Goal: Task Accomplishment & Management: Manage account settings

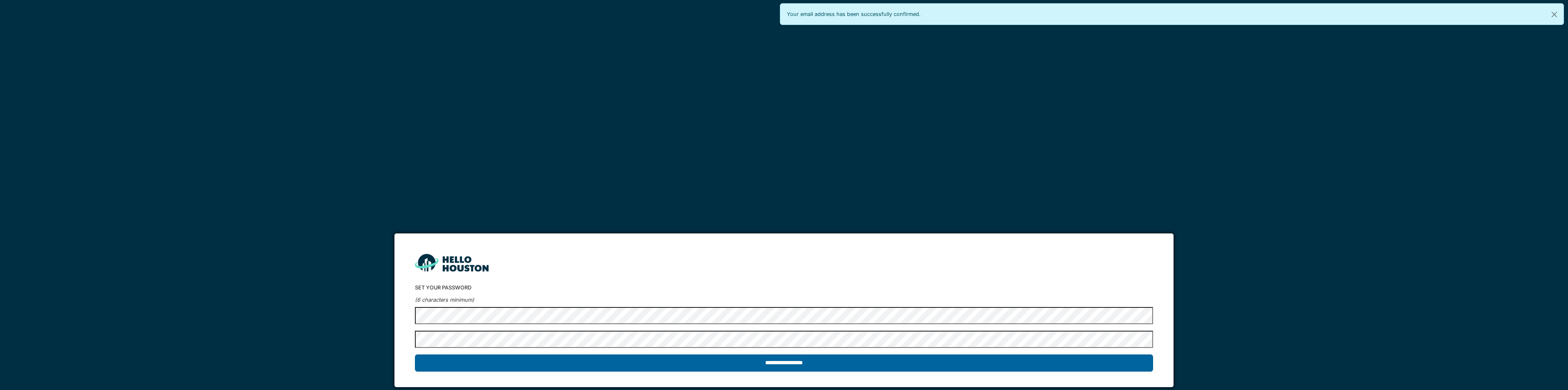
click at [523, 360] on input "**********" at bounding box center [784, 363] width 738 height 17
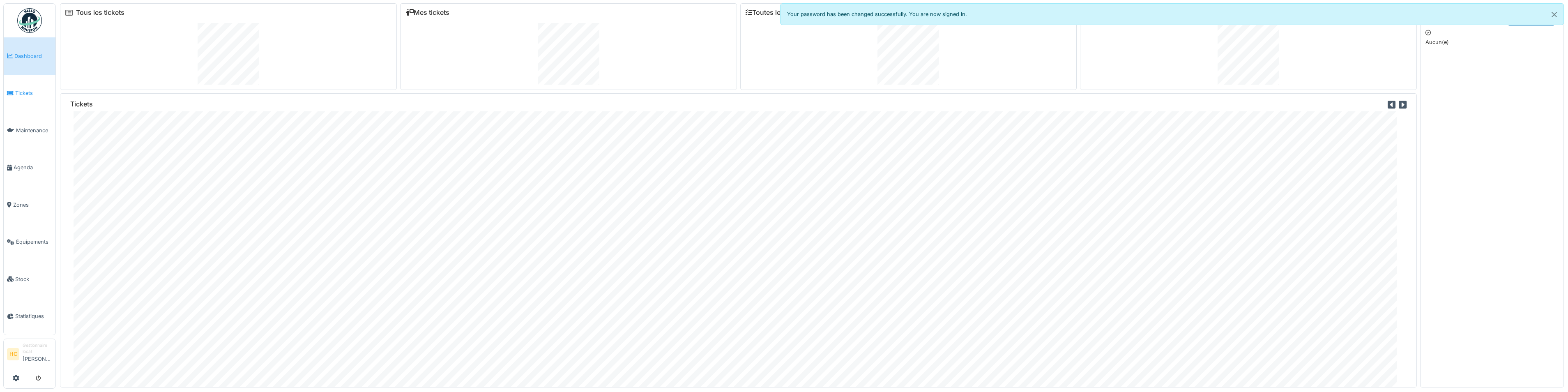
click at [26, 93] on span "Tickets" at bounding box center [33, 93] width 37 height 8
